Goal: Task Accomplishment & Management: Manage account settings

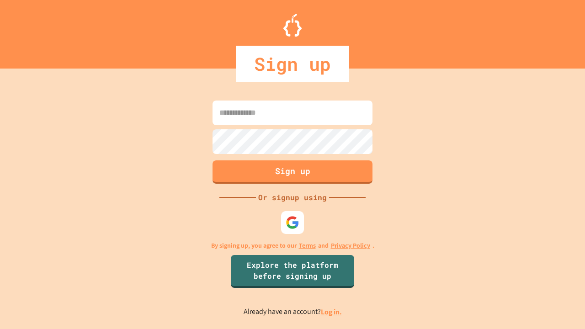
click at [332, 312] on link "Log in." at bounding box center [331, 312] width 21 height 10
